Goal: Use online tool/utility: Utilize a website feature to perform a specific function

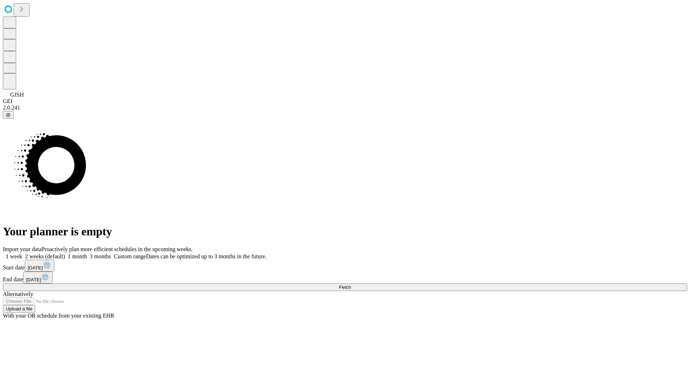
click at [351, 285] on span "Fetch" at bounding box center [345, 287] width 12 height 5
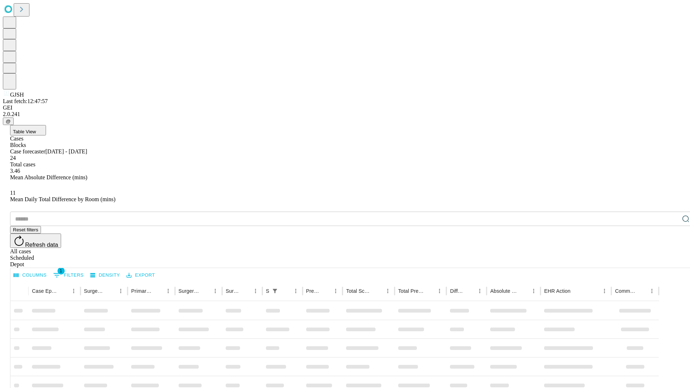
click at [36, 129] on span "Table View" at bounding box center [24, 131] width 23 height 5
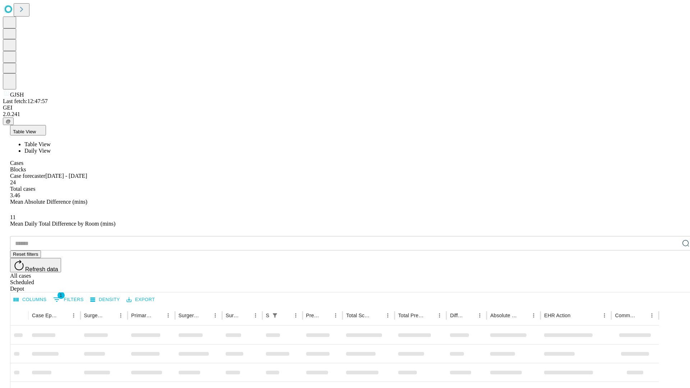
click at [51, 148] on span "Daily View" at bounding box center [37, 151] width 26 height 6
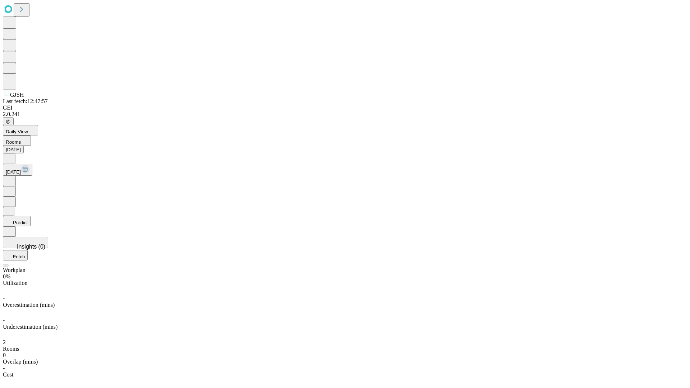
click at [31, 216] on button "Predict" at bounding box center [17, 221] width 28 height 10
